Goal: Transaction & Acquisition: Purchase product/service

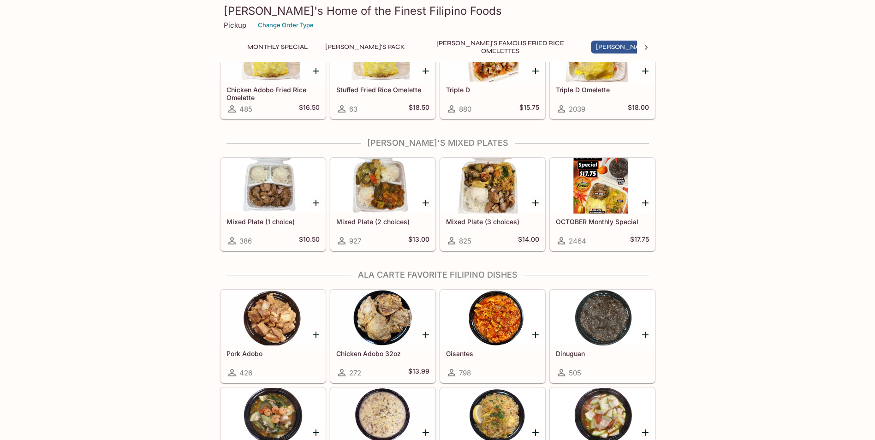
scroll to position [600, 0]
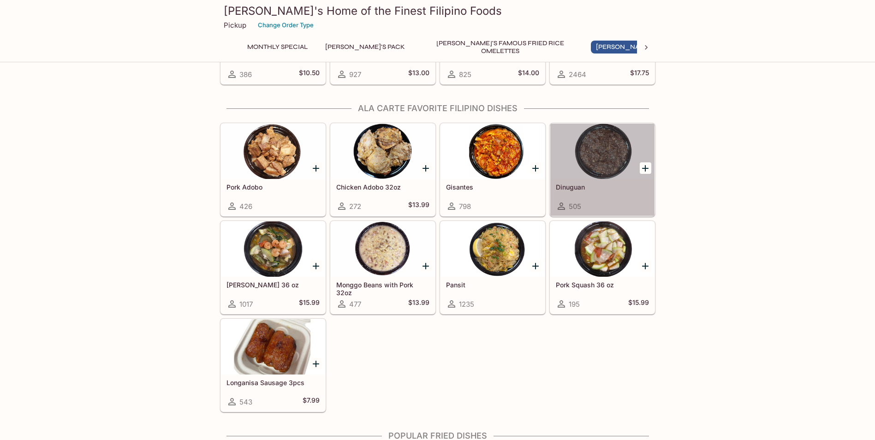
click at [583, 188] on h5 "Dinuguan" at bounding box center [602, 187] width 93 height 8
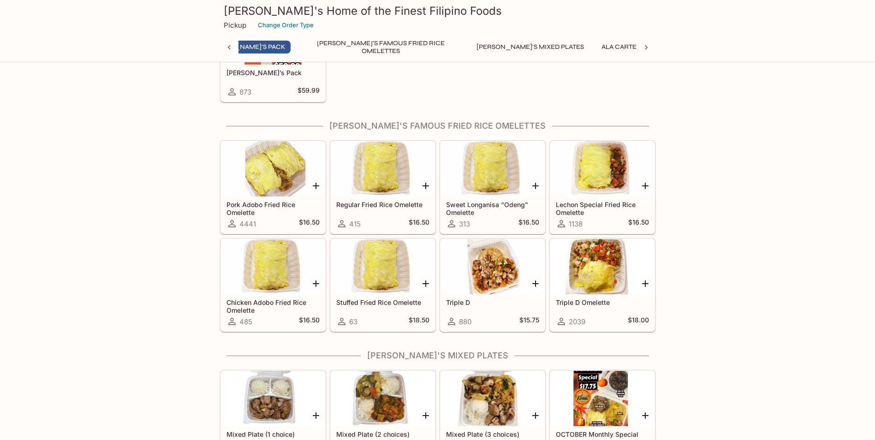
scroll to position [0, 83]
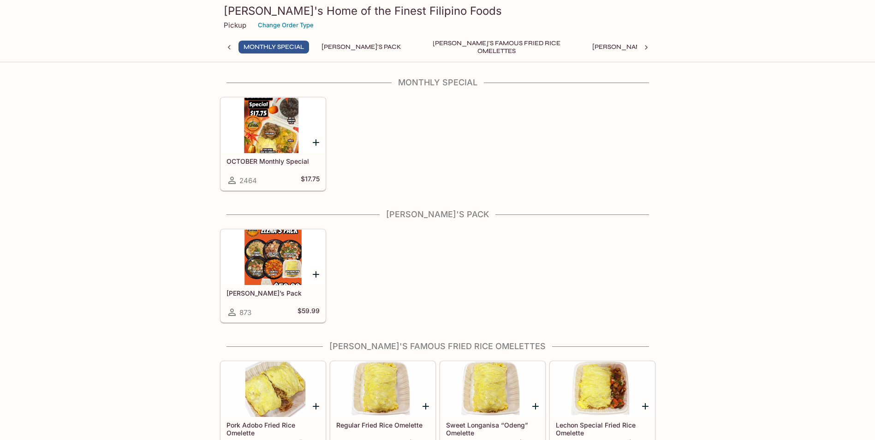
click at [272, 276] on div at bounding box center [273, 257] width 104 height 55
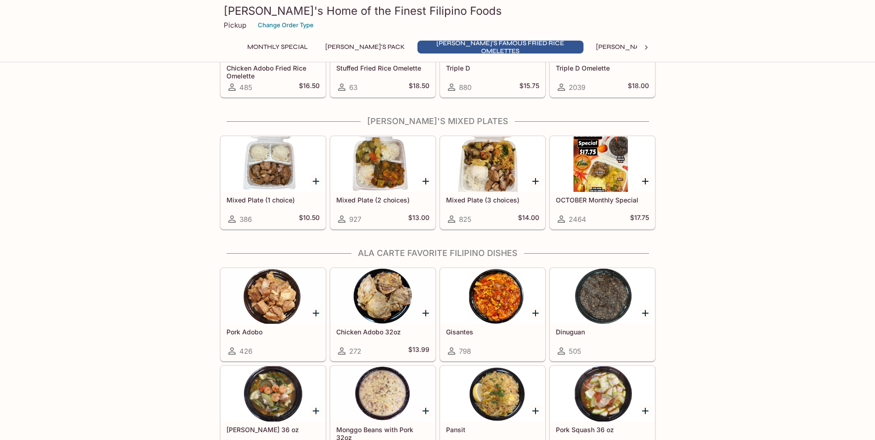
scroll to position [461, 0]
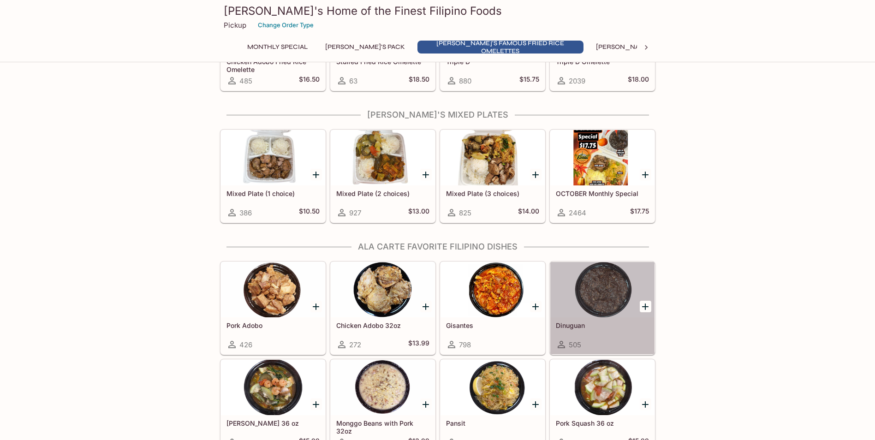
click at [614, 324] on h5 "Dinuguan" at bounding box center [602, 326] width 93 height 8
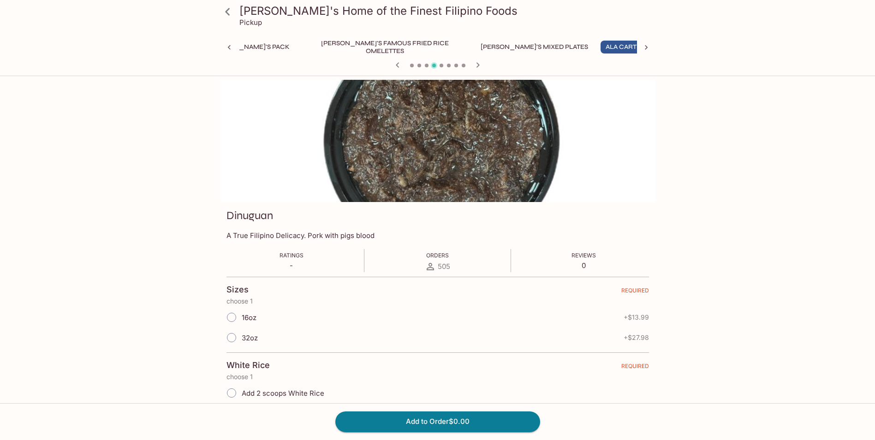
scroll to position [0, 124]
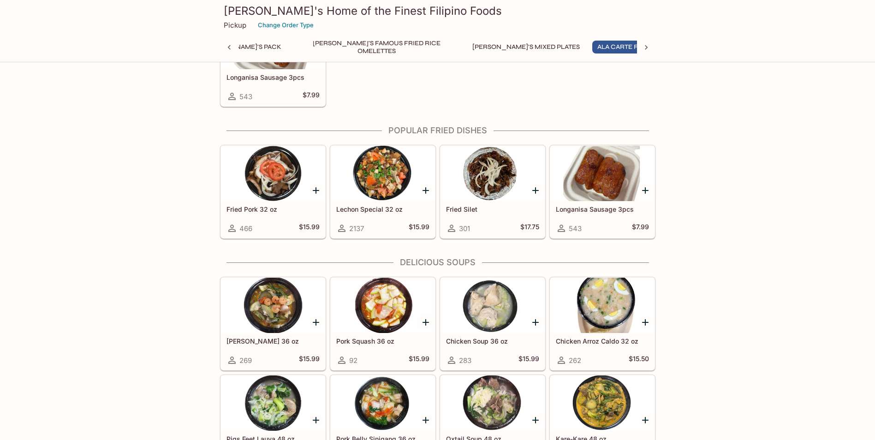
scroll to position [921, 0]
